Goal: Task Accomplishment & Management: Manage account settings

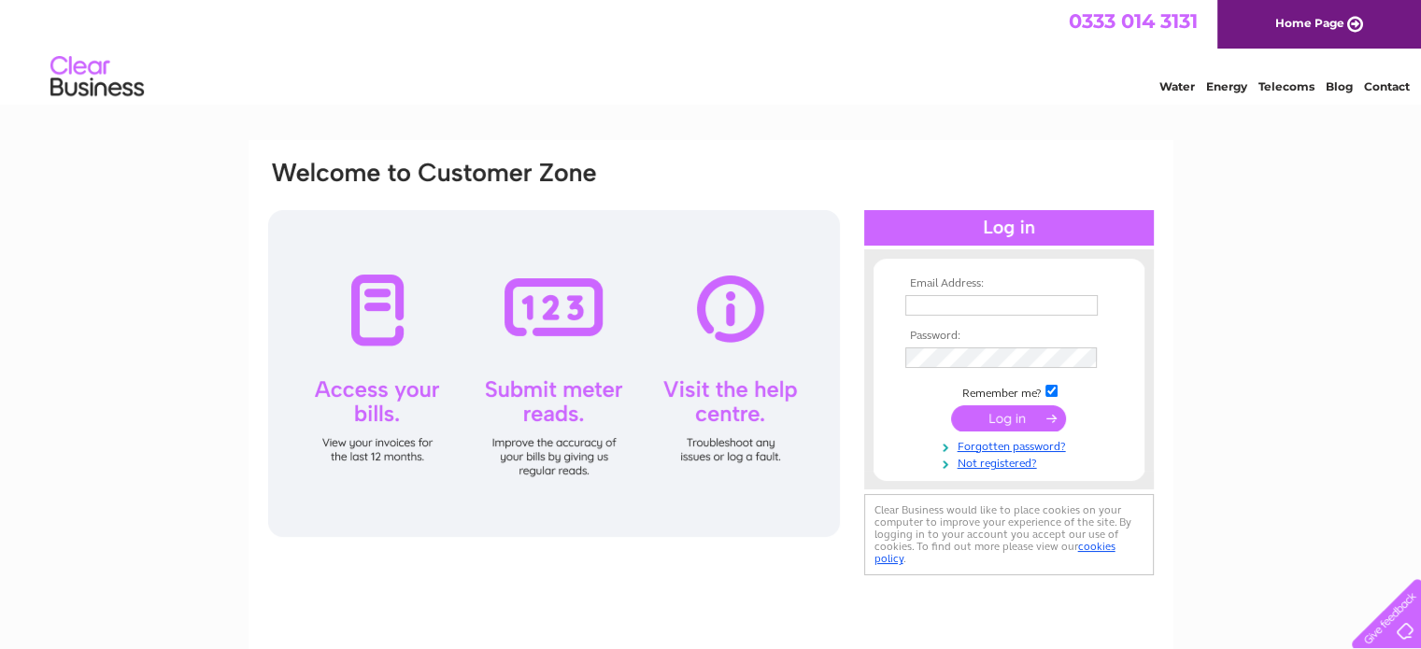
type input "[EMAIL_ADDRESS][DOMAIN_NAME]"
click at [1032, 415] on input "submit" at bounding box center [1008, 418] width 115 height 26
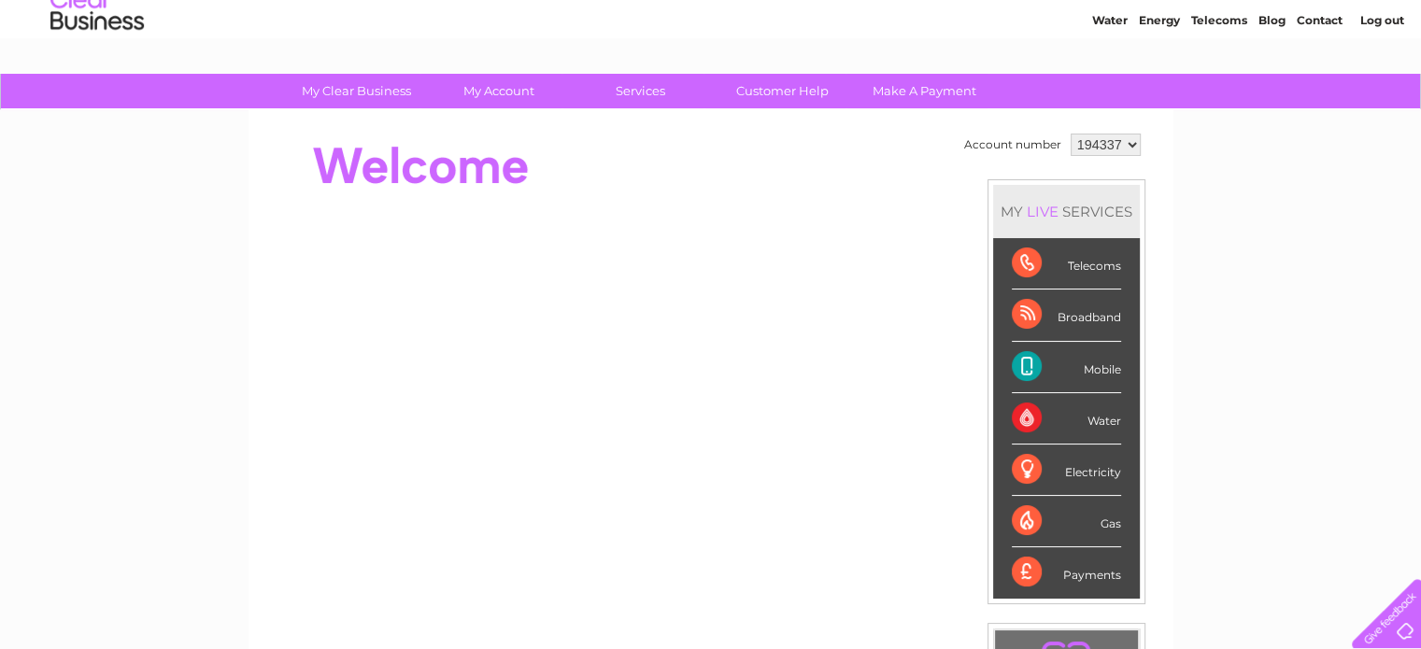
scroll to position [93, 0]
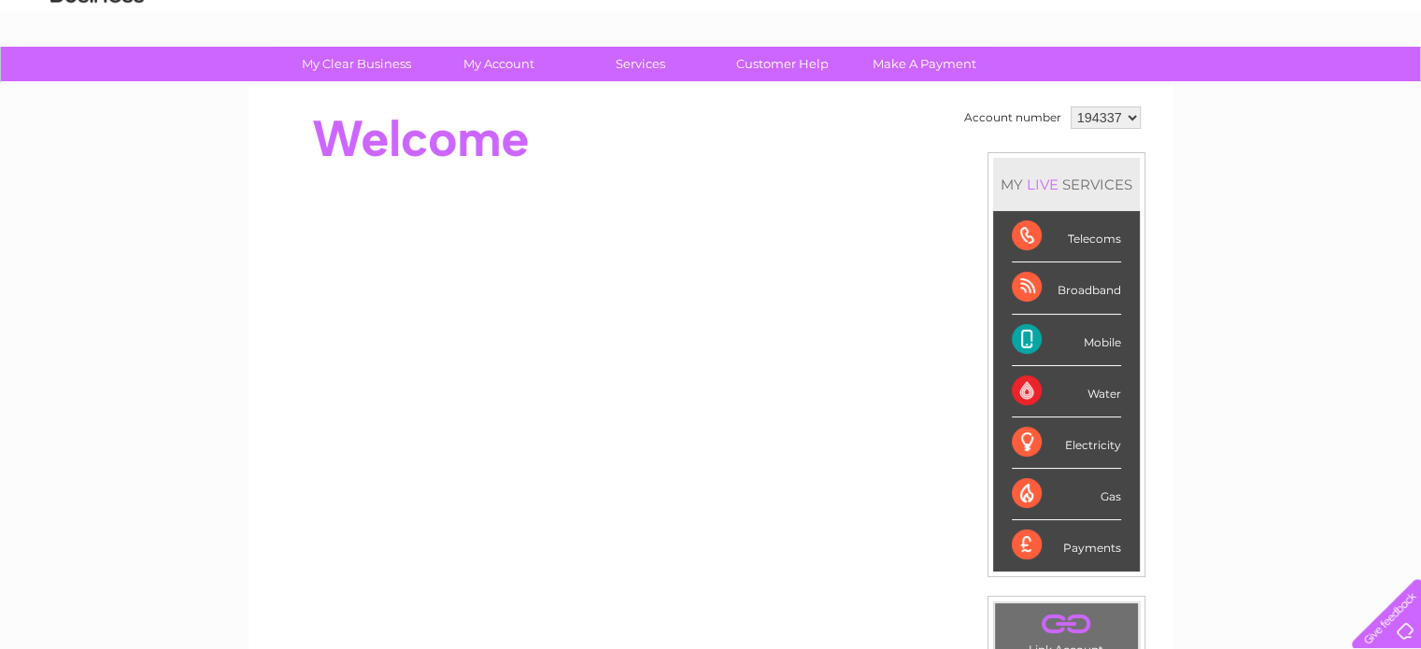
click at [1042, 346] on div "Mobile" at bounding box center [1065, 340] width 109 height 51
click at [1028, 343] on div "Mobile" at bounding box center [1065, 340] width 109 height 51
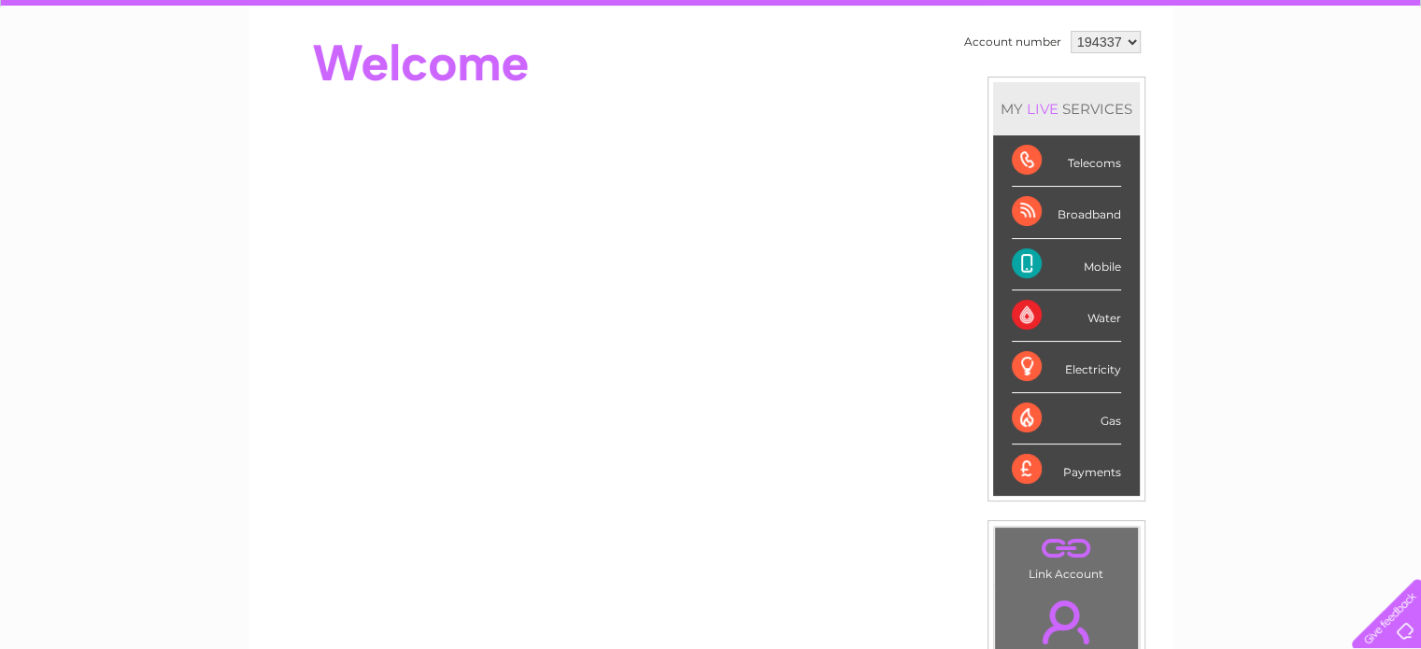
scroll to position [0, 0]
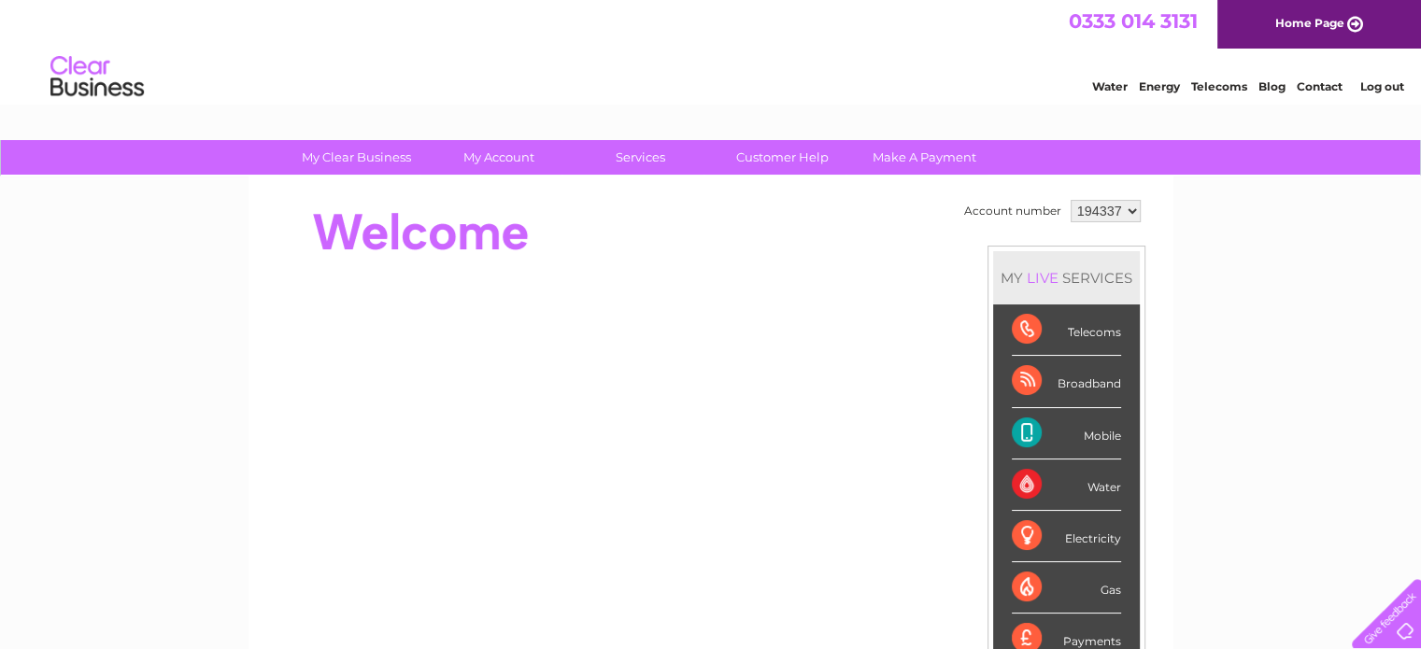
click at [1073, 206] on select "194337" at bounding box center [1105, 211] width 70 height 22
click at [956, 229] on div "Account number 194337 MY LIVE SERVICES Telecoms Broadband Mobile Water Electric…" at bounding box center [710, 467] width 889 height 545
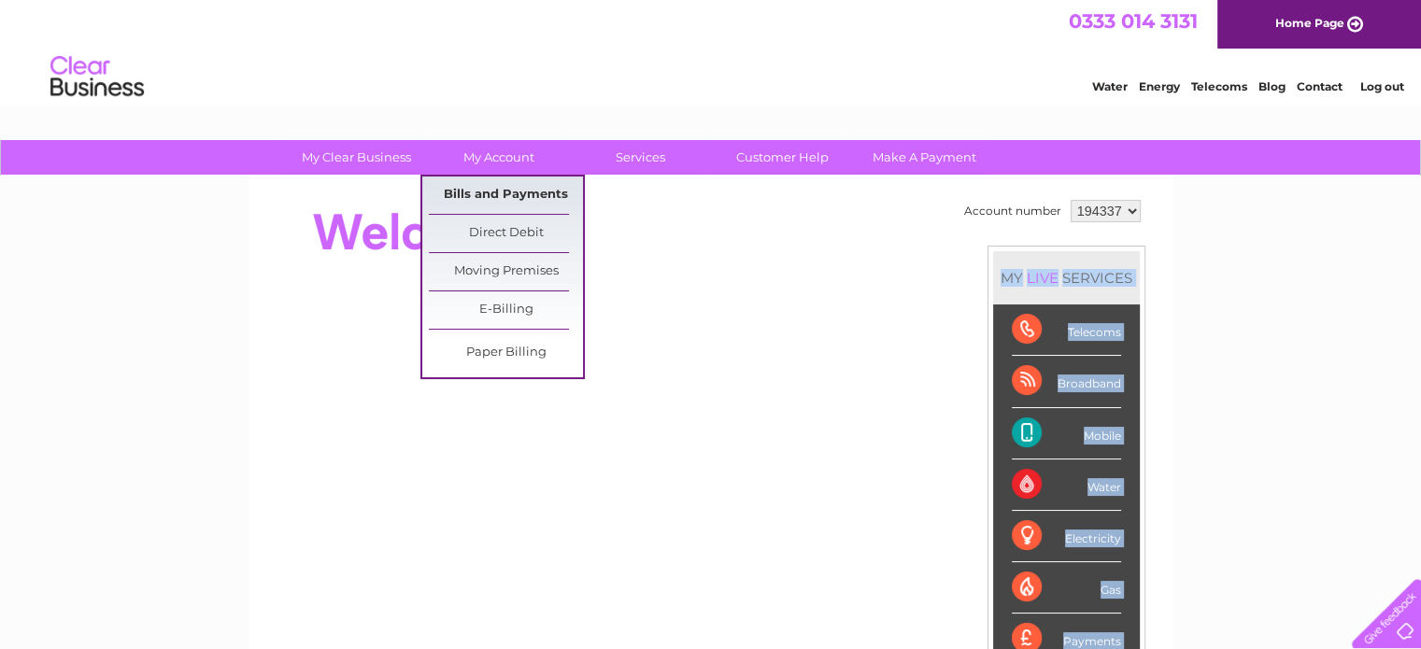
click at [506, 203] on link "Bills and Payments" at bounding box center [506, 195] width 154 height 37
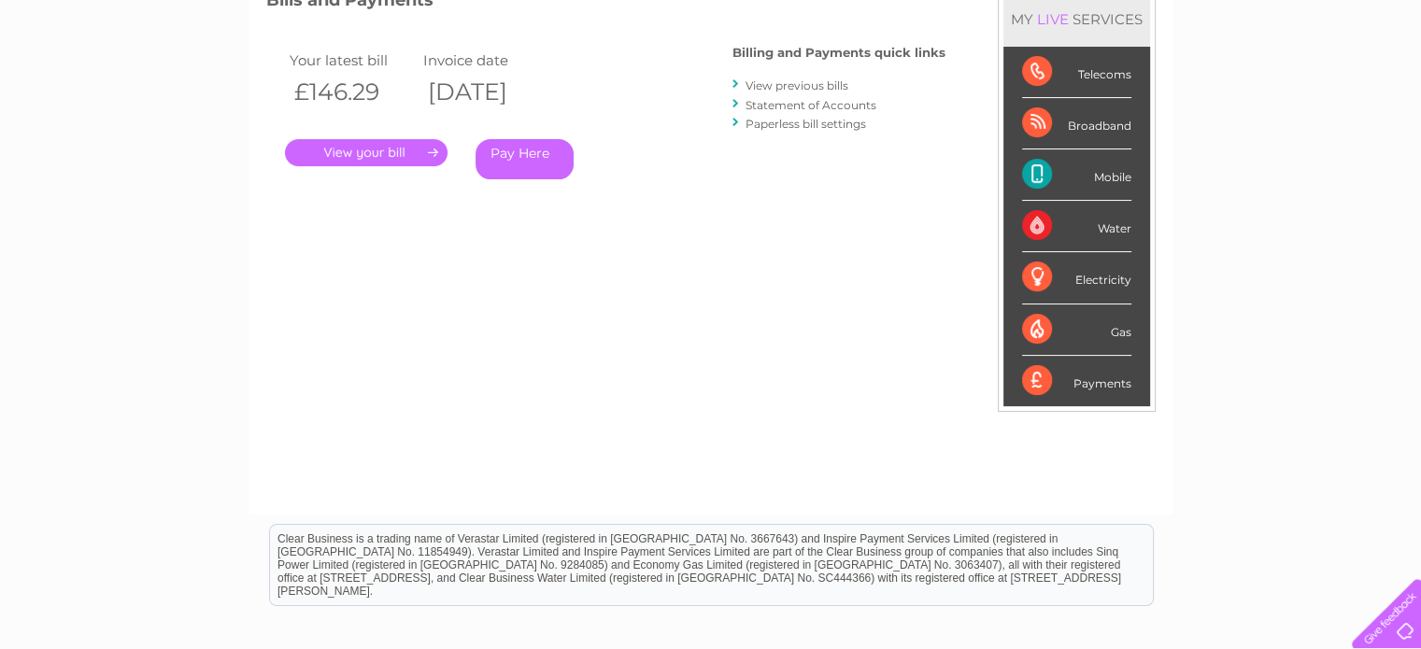
scroll to position [187, 0]
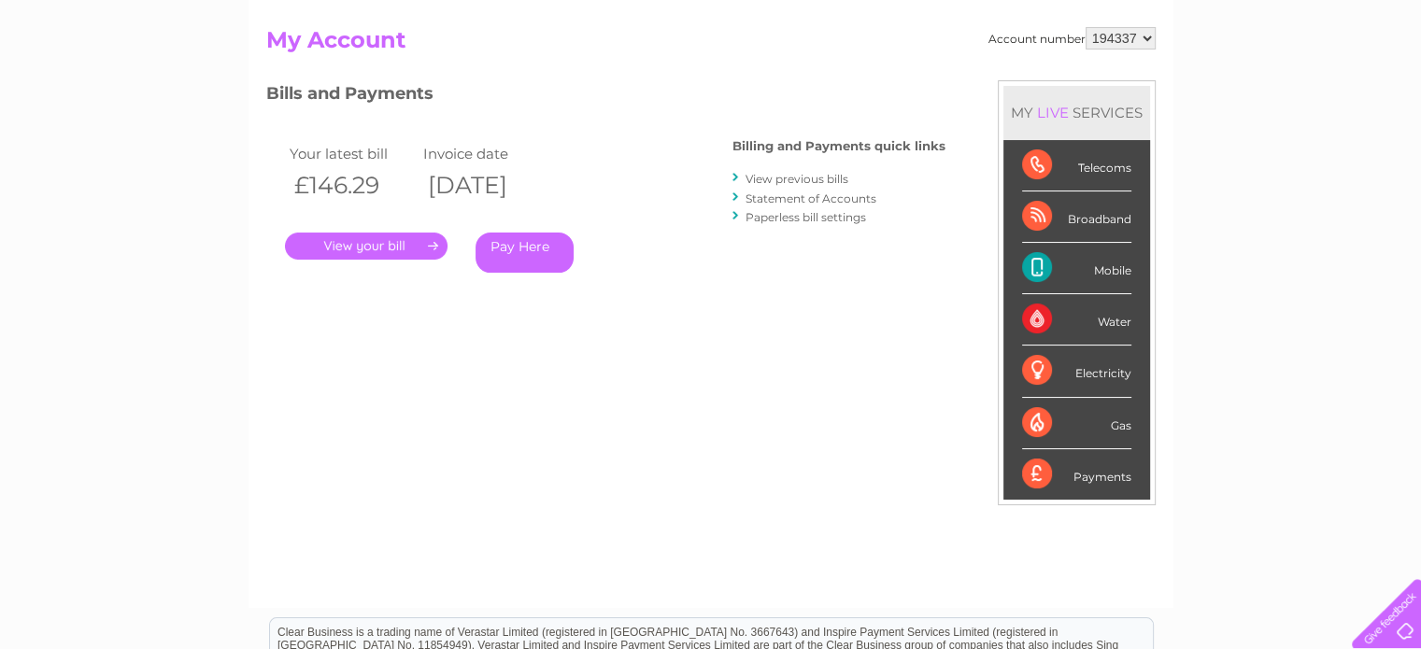
click at [403, 247] on link "." at bounding box center [366, 246] width 163 height 27
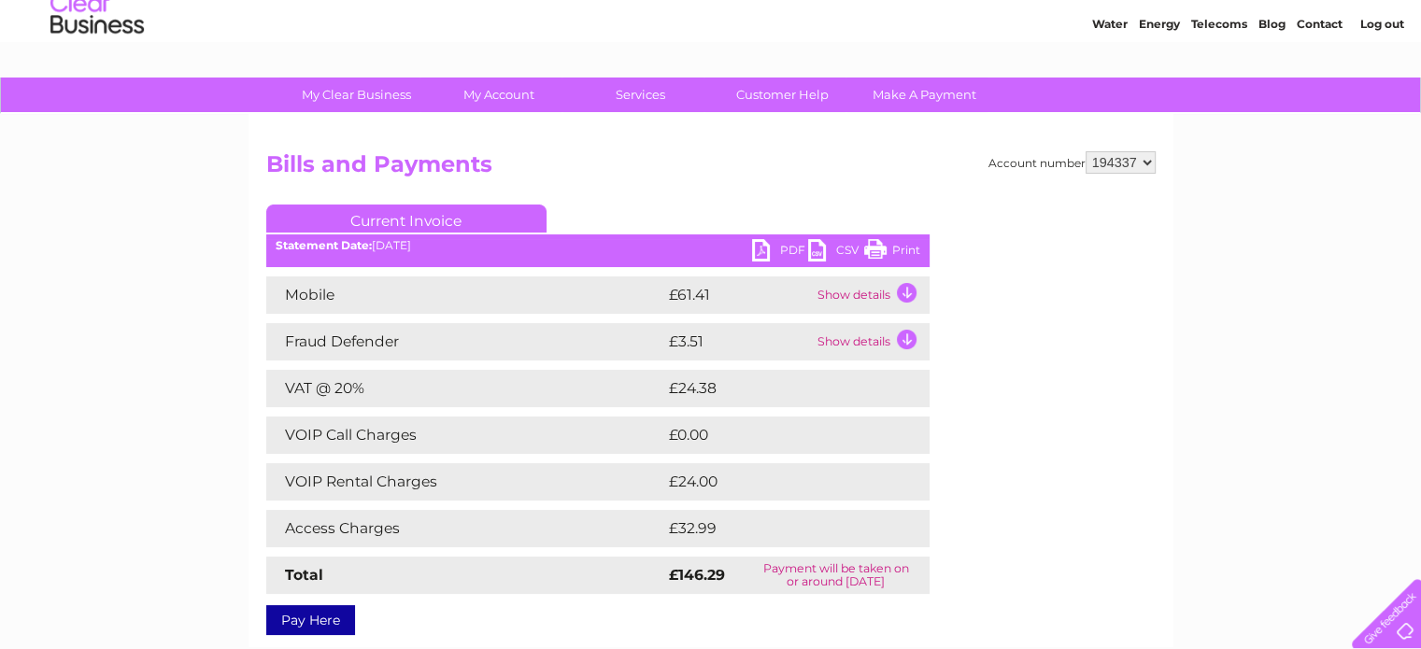
scroll to position [93, 0]
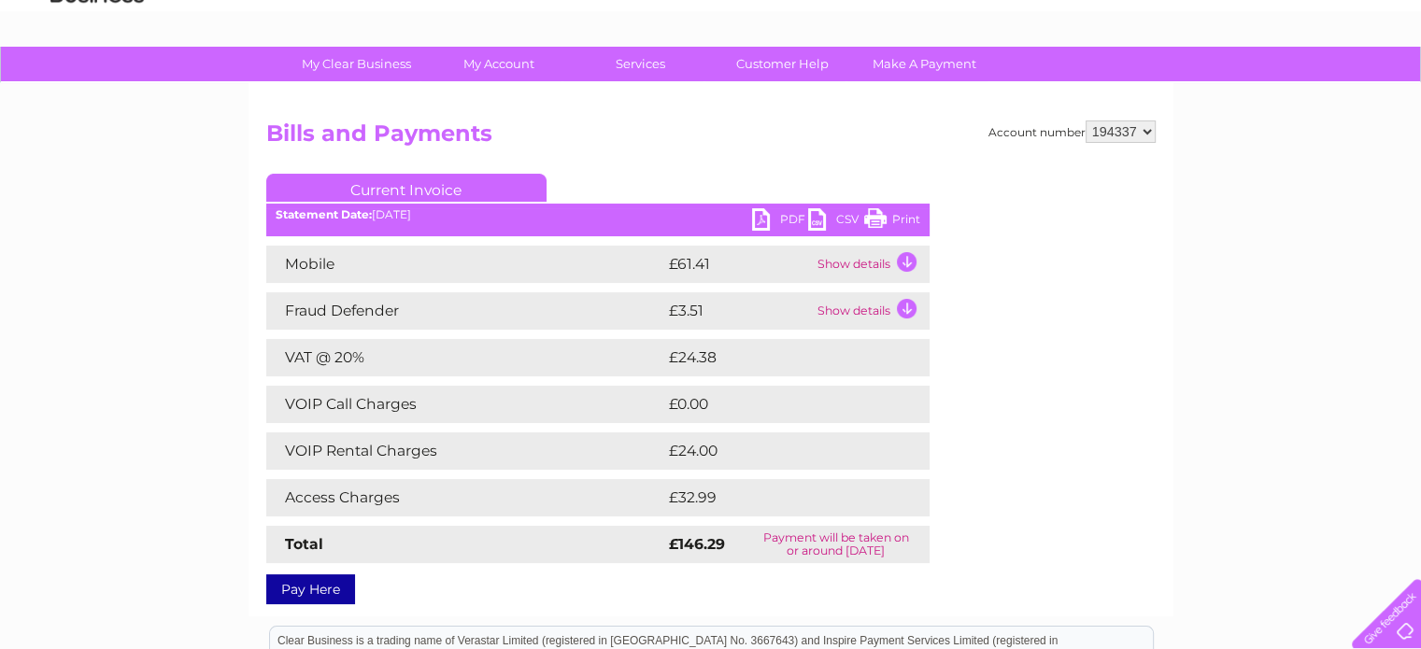
click at [896, 268] on td "Show details" at bounding box center [871, 264] width 117 height 37
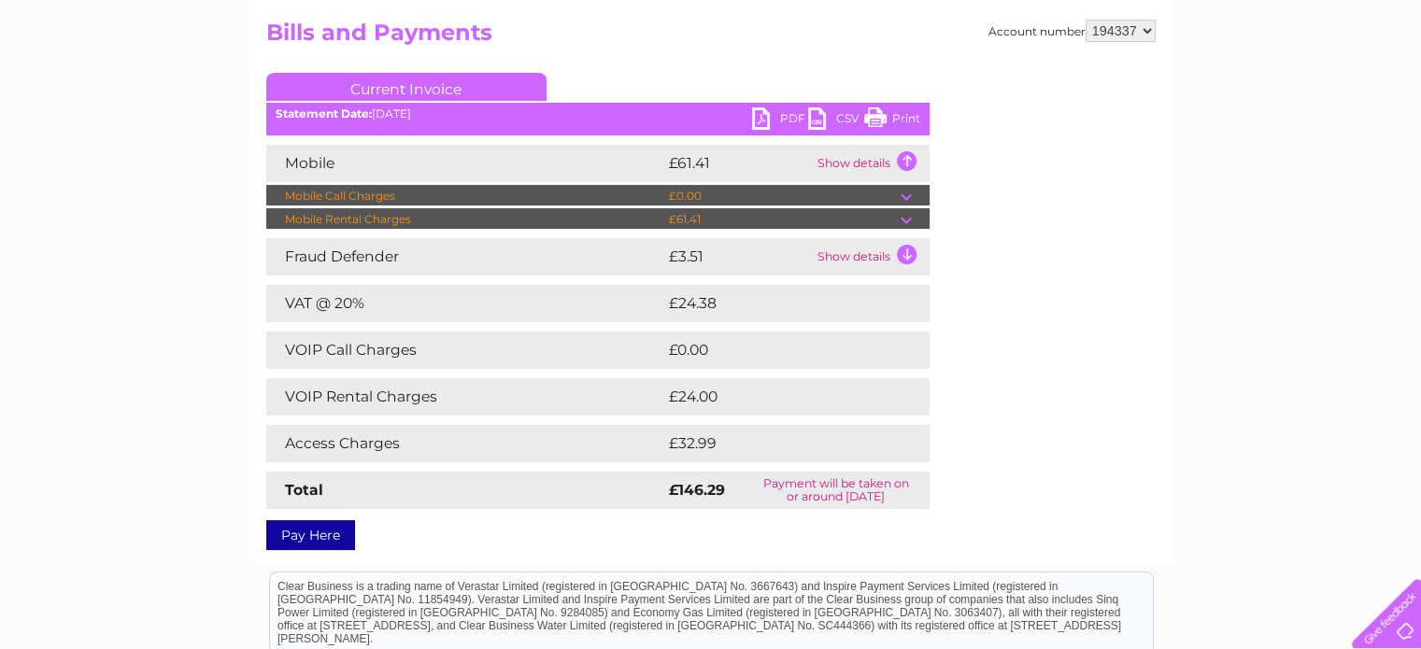
scroll to position [187, 0]
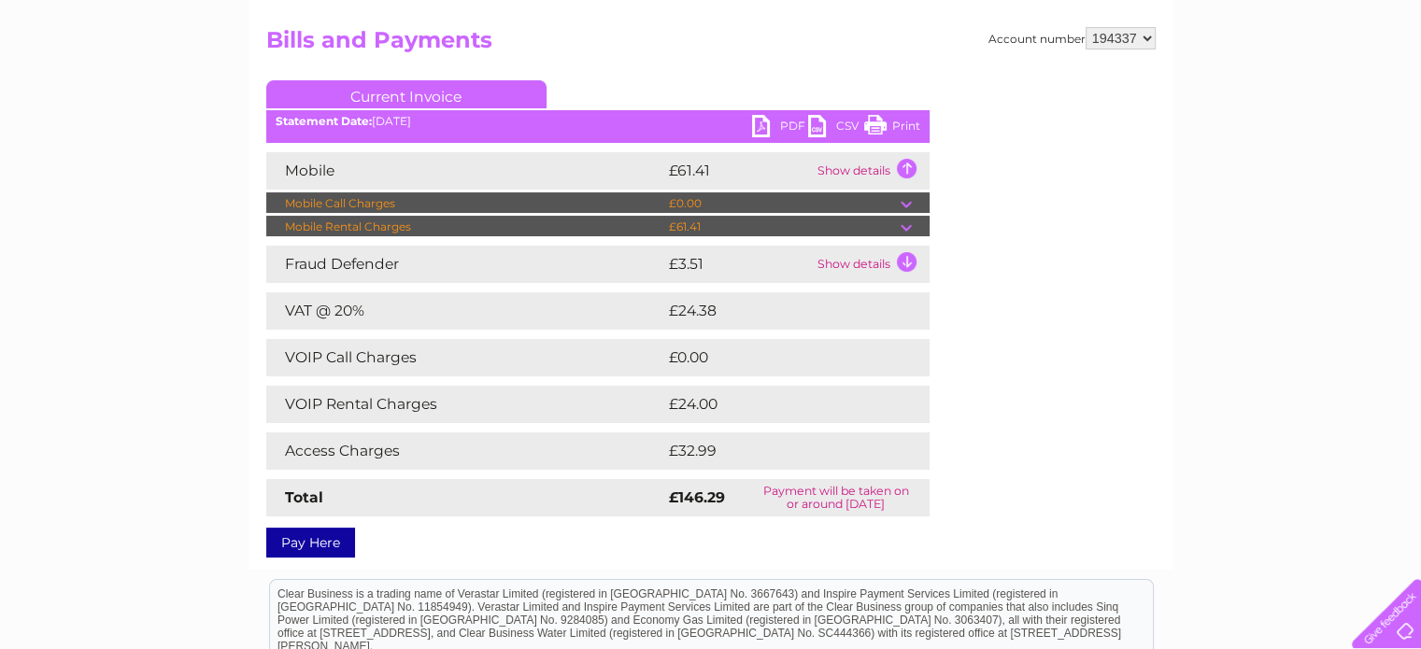
click at [778, 131] on link "PDF" at bounding box center [780, 128] width 56 height 27
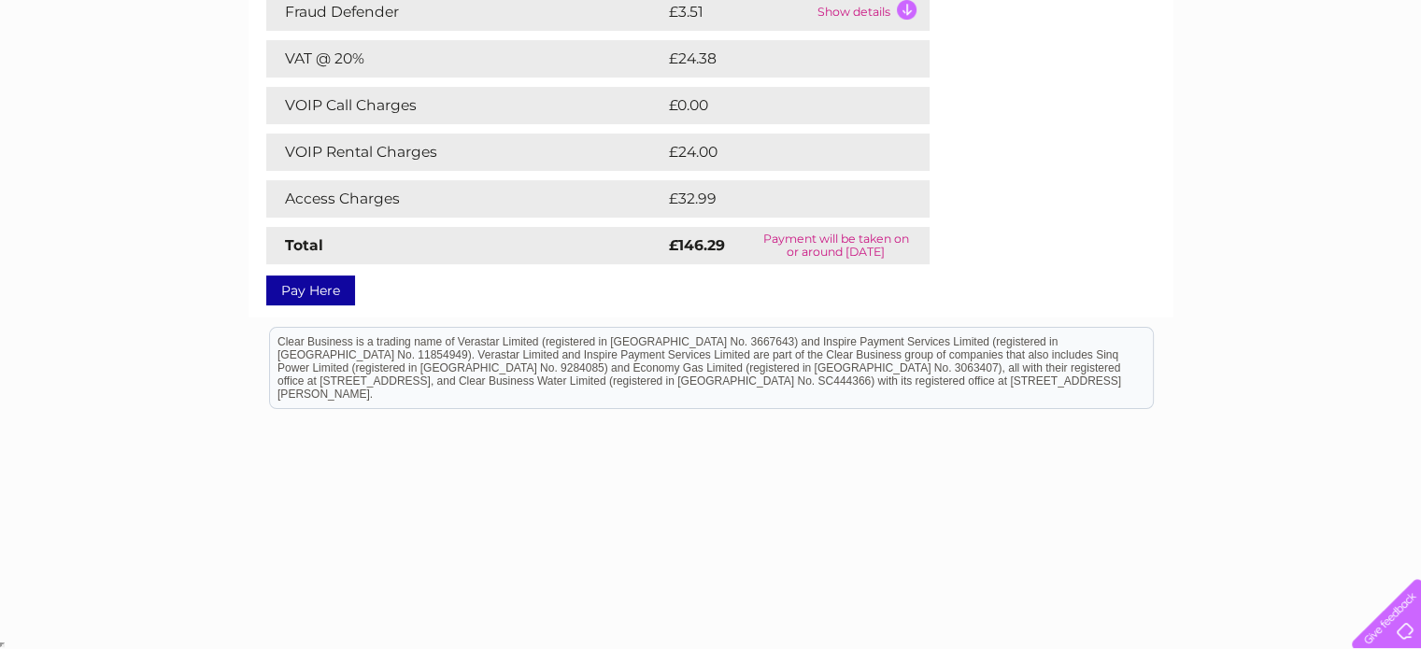
scroll to position [0, 0]
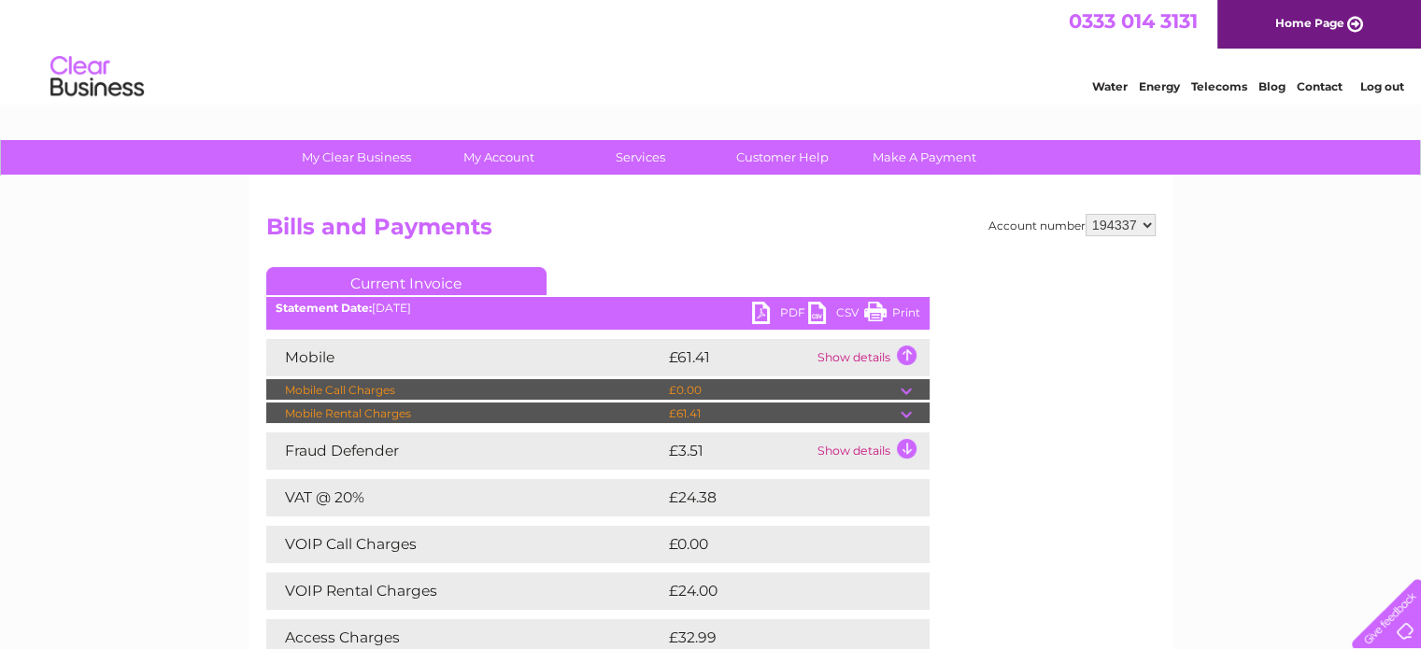
click at [826, 355] on td "Show details" at bounding box center [871, 357] width 117 height 37
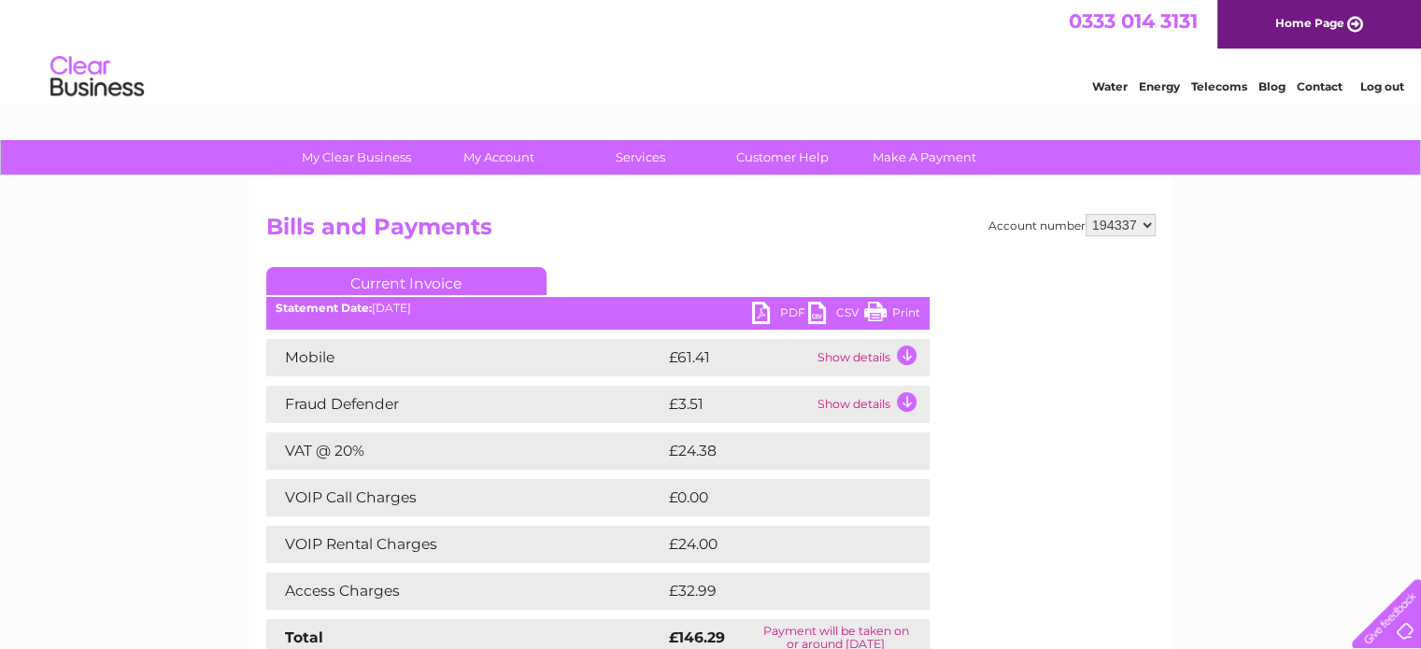
click at [826, 355] on td "Show details" at bounding box center [871, 357] width 117 height 37
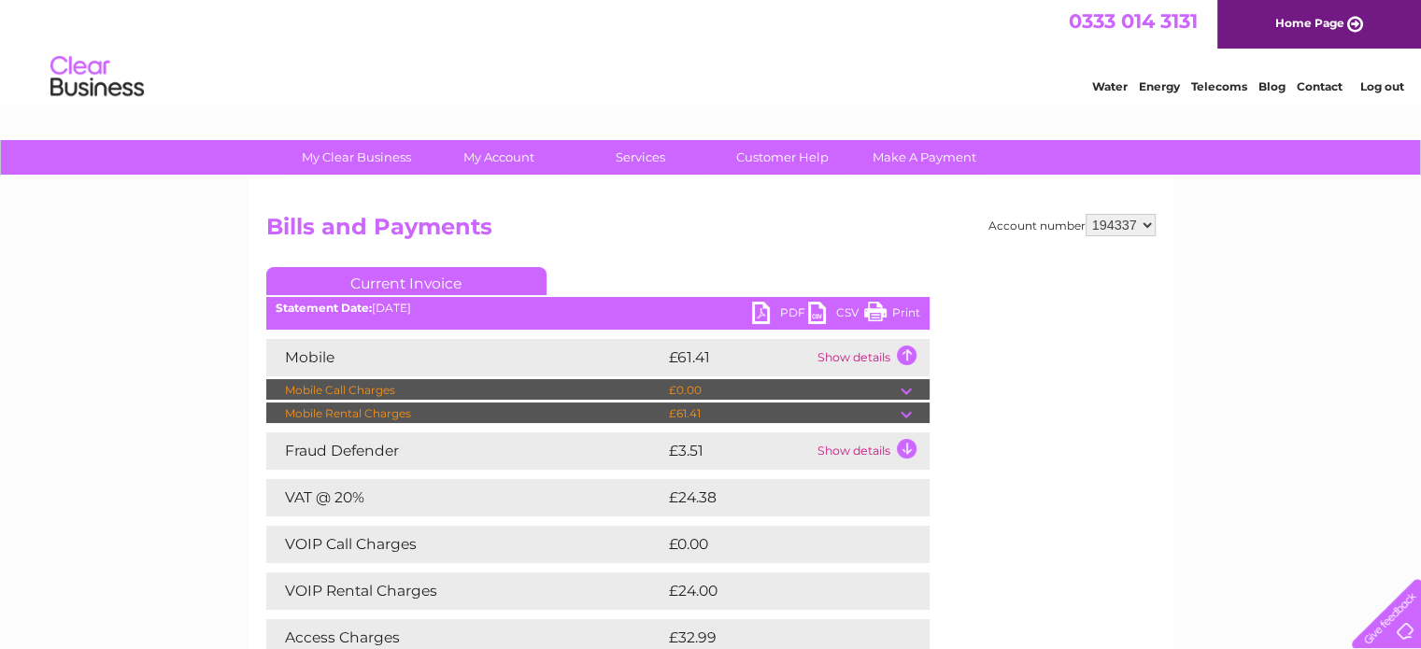
click at [896, 100] on div "Water Energy Telecoms Blog Contact Log out" at bounding box center [710, 79] width 1421 height 61
